Goal: Task Accomplishment & Management: Manage account settings

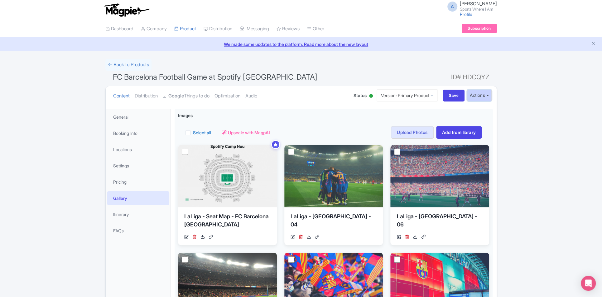
click at [484, 98] on button "Actions" at bounding box center [479, 96] width 25 height 12
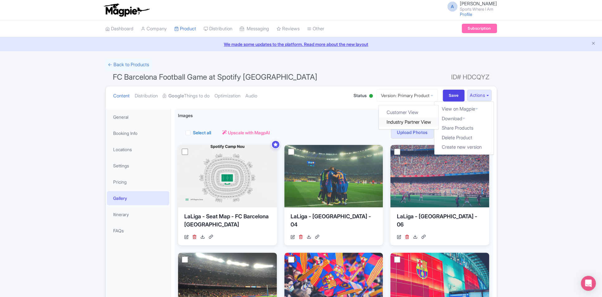
click at [410, 121] on link "Industry Partner View" at bounding box center [409, 122] width 60 height 10
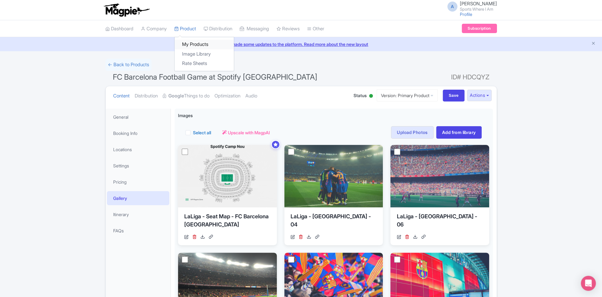
click at [184, 46] on link "My Products" at bounding box center [204, 45] width 59 height 10
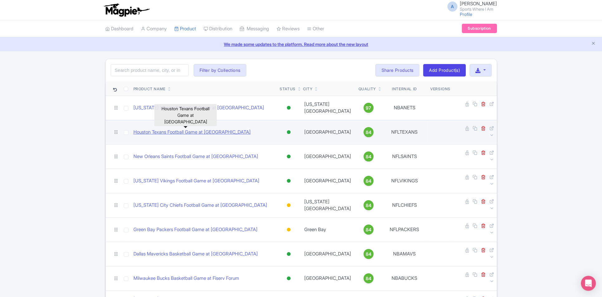
click at [199, 129] on link "Houston Texans Football Game at [GEOGRAPHIC_DATA]" at bounding box center [192, 132] width 117 height 7
click at [490, 126] on icon at bounding box center [492, 128] width 5 height 5
